Goal: Task Accomplishment & Management: Use online tool/utility

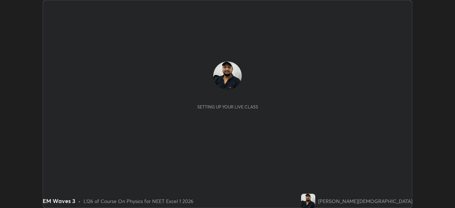
scroll to position [208, 455]
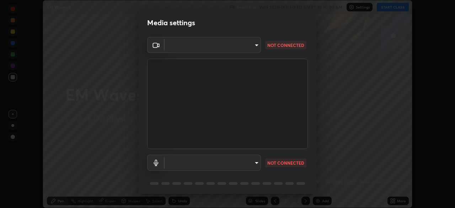
type input "7db3104c3122a209b332b64619111aa91615a24fb0de166504fa5909fce8eb30"
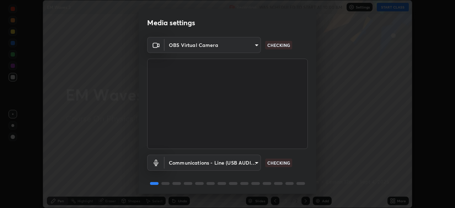
click at [248, 161] on body "Erase all EM Waves 3 Recording WAS SCHEDULED TO START AT 10:00 AM Settings STAR…" at bounding box center [227, 104] width 455 height 208
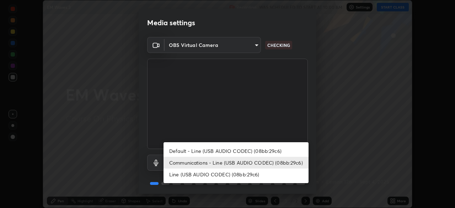
click at [242, 149] on li "Default - Line (USB AUDIO CODEC) (08bb:29c6)" at bounding box center [235, 151] width 145 height 12
type input "default"
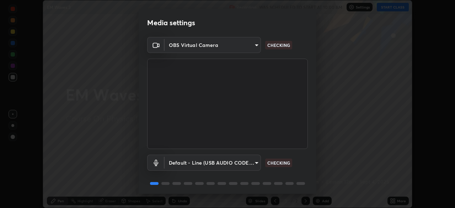
scroll to position [25, 0]
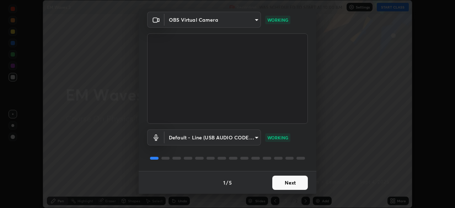
click at [288, 182] on button "Next" at bounding box center [290, 183] width 36 height 14
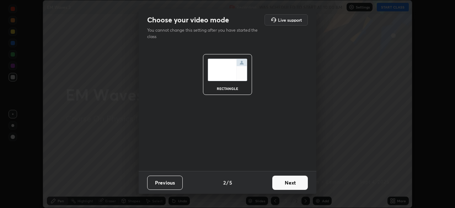
scroll to position [0, 0]
click at [293, 184] on button "Next" at bounding box center [290, 183] width 36 height 14
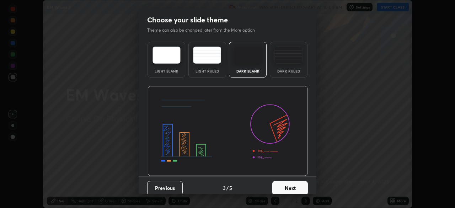
click at [290, 58] on img at bounding box center [288, 55] width 28 height 17
click at [294, 195] on div "Choose your slide theme Theme can also be changed later from the More option Li…" at bounding box center [227, 104] width 455 height 208
click at [294, 185] on button "Next" at bounding box center [290, 188] width 36 height 14
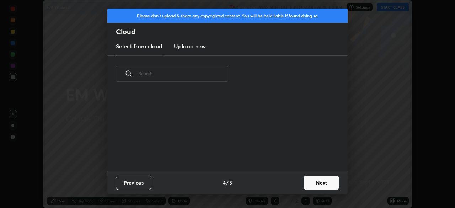
click at [308, 184] on button "Next" at bounding box center [322, 183] width 36 height 14
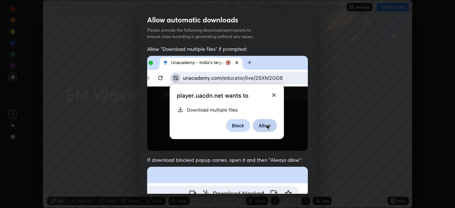
click at [224, 119] on img at bounding box center [227, 103] width 161 height 95
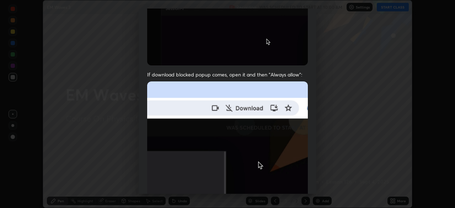
scroll to position [170, 0]
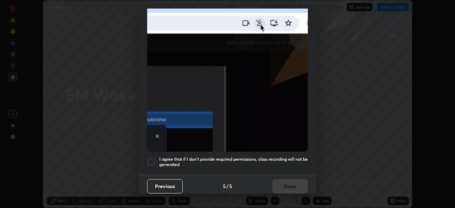
click at [216, 156] on h5 "I agree that if I don't provide required permissions, class recording will not …" at bounding box center [233, 161] width 149 height 11
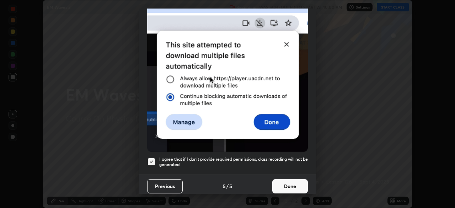
click at [272, 179] on button "Done" at bounding box center [290, 186] width 36 height 14
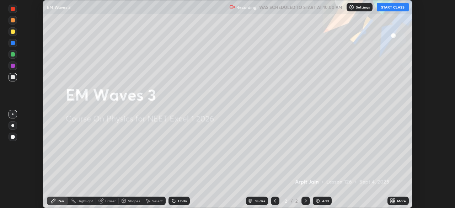
click at [387, 7] on button "START CLASS" at bounding box center [393, 7] width 32 height 9
click at [322, 202] on div "Add" at bounding box center [325, 201] width 7 height 4
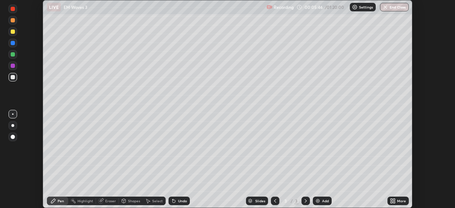
click at [317, 201] on img at bounding box center [318, 201] width 6 height 6
click at [178, 200] on div "Undo" at bounding box center [182, 201] width 9 height 4
click at [180, 204] on div "Undo" at bounding box center [178, 201] width 21 height 9
click at [13, 55] on div at bounding box center [13, 54] width 4 height 4
click at [13, 31] on div at bounding box center [13, 31] width 4 height 4
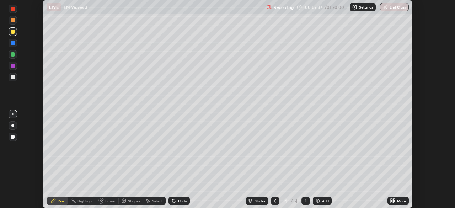
click at [184, 198] on div "Undo" at bounding box center [178, 201] width 21 height 9
click at [320, 202] on div "Add" at bounding box center [322, 201] width 19 height 9
click at [178, 204] on div "Undo" at bounding box center [178, 201] width 21 height 9
click at [274, 201] on icon at bounding box center [275, 201] width 6 height 6
click at [274, 199] on icon at bounding box center [275, 201] width 6 height 6
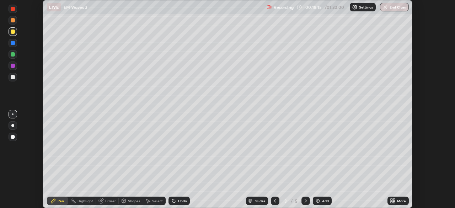
click at [305, 201] on icon at bounding box center [306, 201] width 6 height 6
click at [321, 202] on div "Add" at bounding box center [322, 201] width 19 height 9
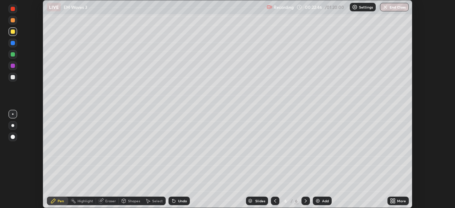
click at [103, 201] on div "Eraser" at bounding box center [107, 201] width 23 height 9
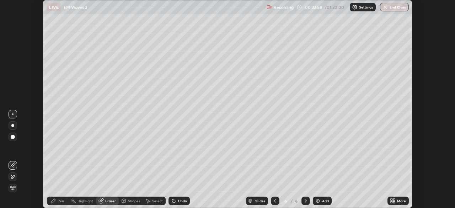
click at [108, 199] on div "Eraser" at bounding box center [110, 201] width 11 height 4
click at [14, 175] on icon at bounding box center [13, 177] width 6 height 6
click at [12, 187] on span "Erase all" at bounding box center [13, 188] width 8 height 4
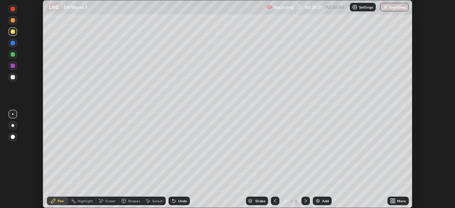
click at [274, 201] on icon at bounding box center [275, 201] width 6 height 6
click at [14, 125] on div at bounding box center [12, 125] width 3 height 3
click at [304, 203] on icon at bounding box center [306, 201] width 6 height 6
click at [305, 201] on icon at bounding box center [306, 201] width 6 height 6
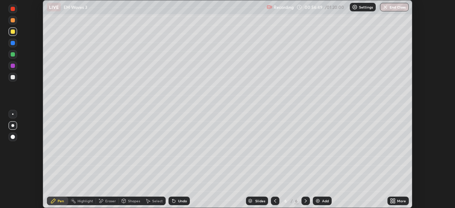
click at [318, 198] on div "Add" at bounding box center [322, 201] width 19 height 9
click at [391, 4] on button "End Class" at bounding box center [395, 7] width 28 height 9
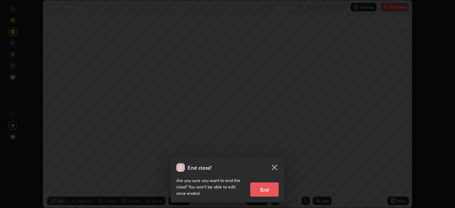
click at [268, 190] on button "End" at bounding box center [264, 189] width 28 height 14
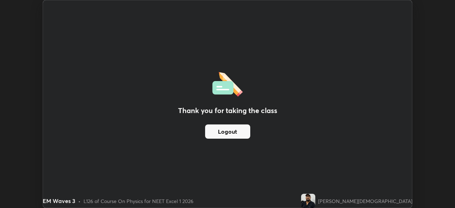
click at [237, 132] on button "Logout" at bounding box center [227, 131] width 45 height 14
